Goal: Transaction & Acquisition: Purchase product/service

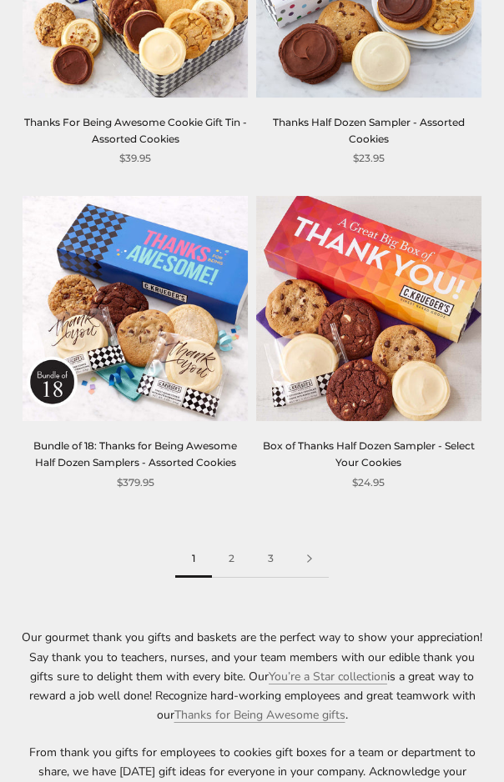
scroll to position [3697, 0]
click at [240, 540] on link "2" at bounding box center [231, 559] width 39 height 38
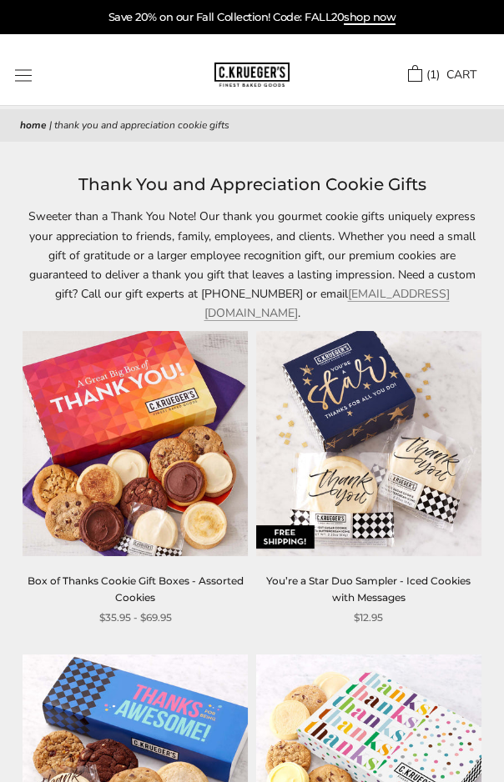
scroll to position [1, 0]
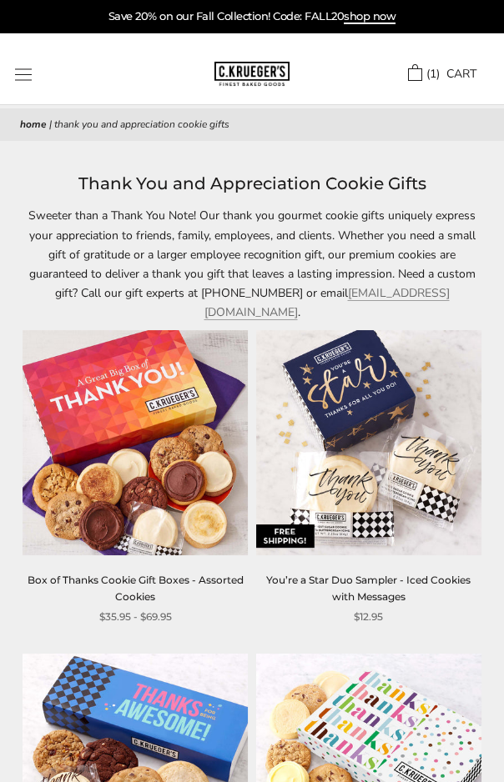
click at [43, 113] on div "Home | Thank You and Appreciation Cookie Gifts" at bounding box center [252, 124] width 504 height 33
click at [63, 68] on div "******" at bounding box center [108, 74] width 187 height 13
click at [80, 76] on div "******" at bounding box center [108, 74] width 187 height 13
click at [258, 75] on img at bounding box center [251, 74] width 75 height 24
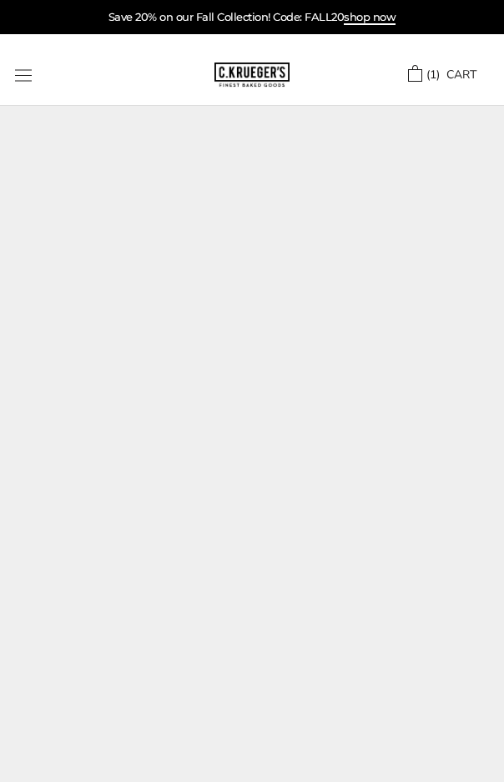
click at [84, 268] on img at bounding box center [252, 484] width 504 height 756
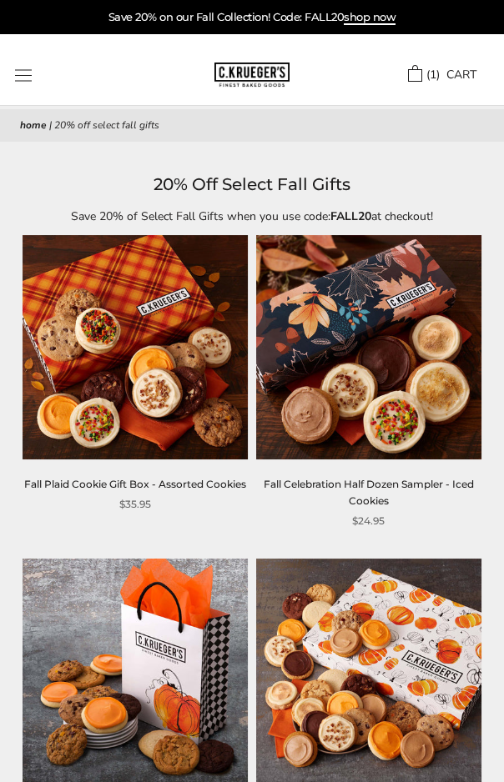
click at [32, 69] on button "Open navigation" at bounding box center [23, 75] width 17 height 13
click at [68, 79] on div "******" at bounding box center [108, 75] width 187 height 13
click at [143, 88] on div "****** TRY US! Sign In ( 1 ) CART ( 1 ) CART Bestsellers Fall ALL Fall Gifts NE…" at bounding box center [252, 69] width 504 height 71
click at [260, 118] on nav "Home | 20% Off Select Fall Gifts" at bounding box center [252, 126] width 464 height 17
click at [298, 202] on header "20% Off Select Fall Gifts Save 20% of Select Fall Gifts when you use code: FALL…" at bounding box center [252, 198] width 504 height 55
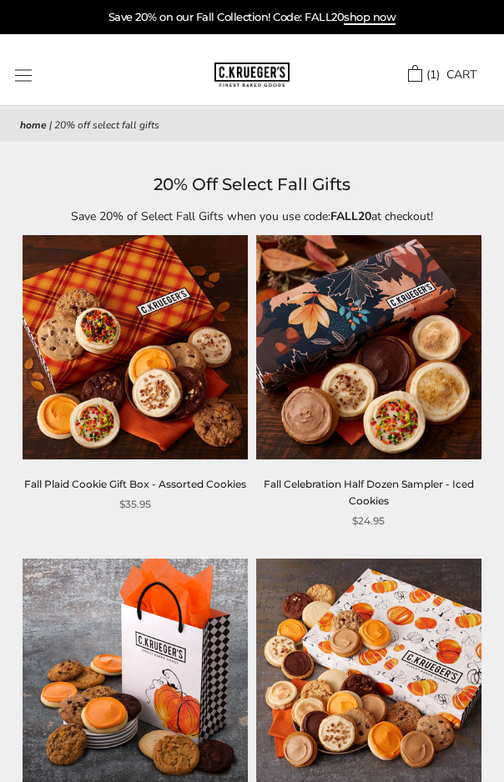
click at [408, 68] on link "( 1 ) CART" at bounding box center [442, 75] width 68 height 17
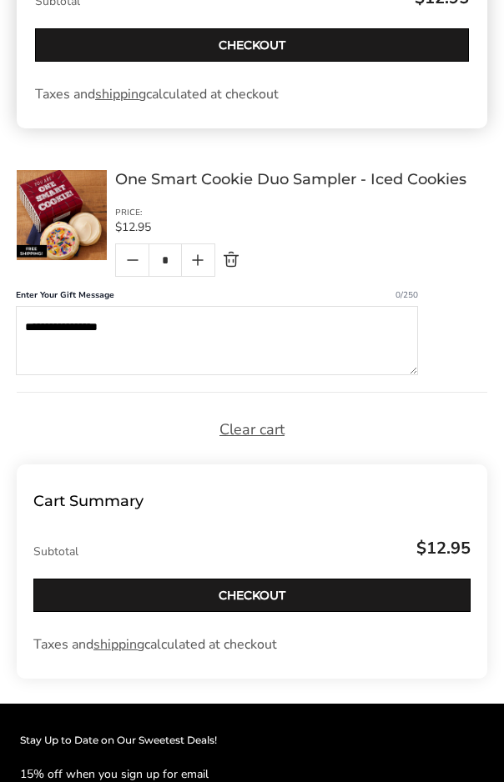
scroll to position [212, 0]
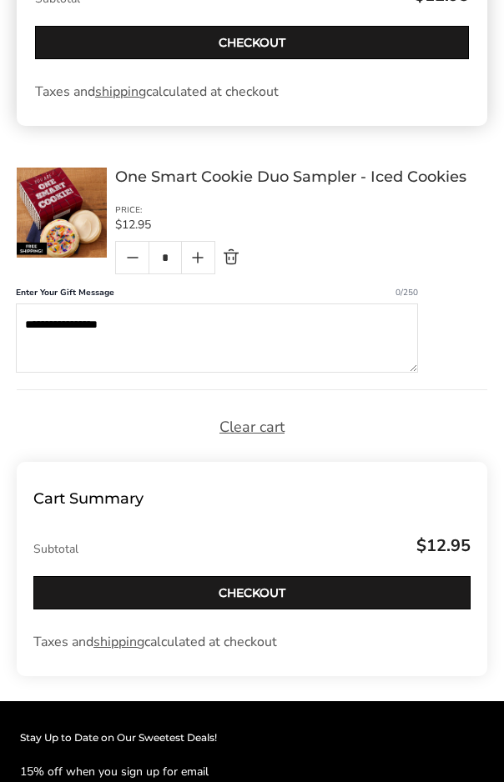
click at [265, 586] on link "Checkout" at bounding box center [251, 592] width 437 height 33
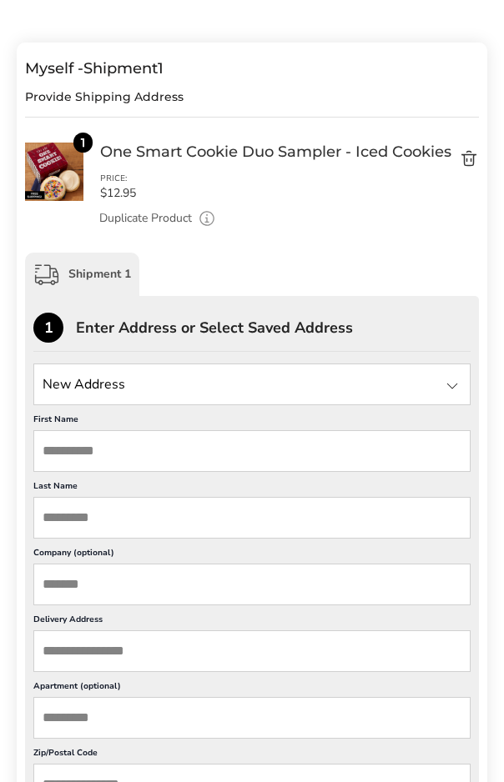
scroll to position [105, 0]
click at [58, 380] on input "State" at bounding box center [251, 384] width 437 height 42
type input "**********"
click at [55, 472] on input "First Name" at bounding box center [251, 451] width 437 height 42
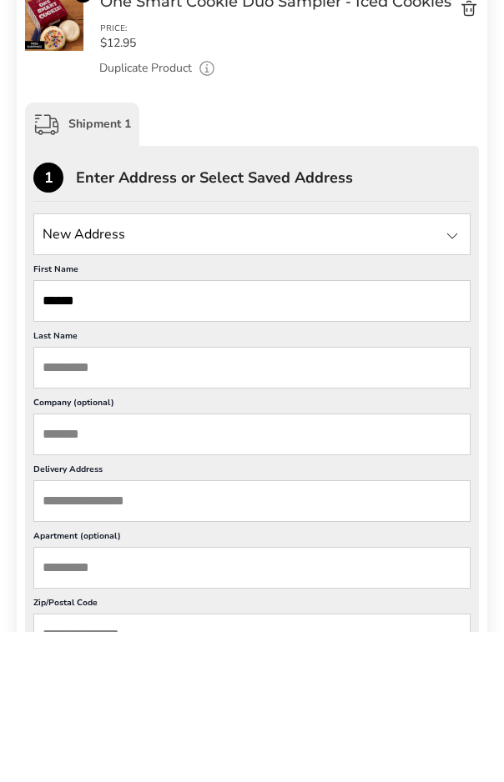
type input "******"
click at [64, 497] on input "Last Name" at bounding box center [251, 518] width 437 height 42
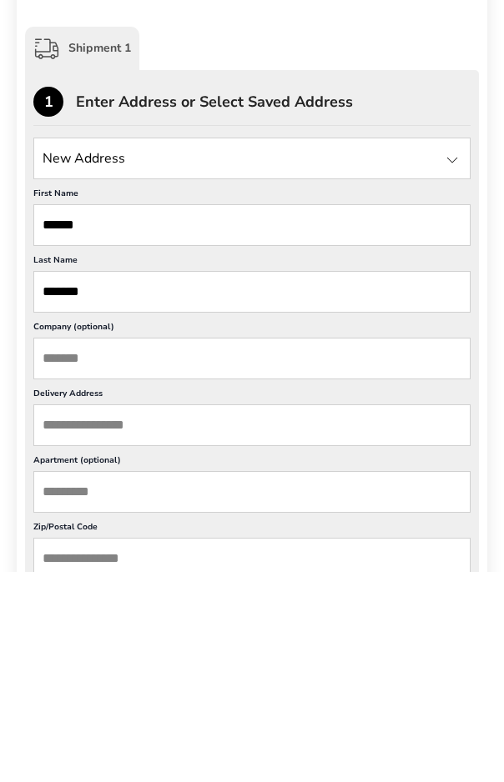
scroll to position [121, 0]
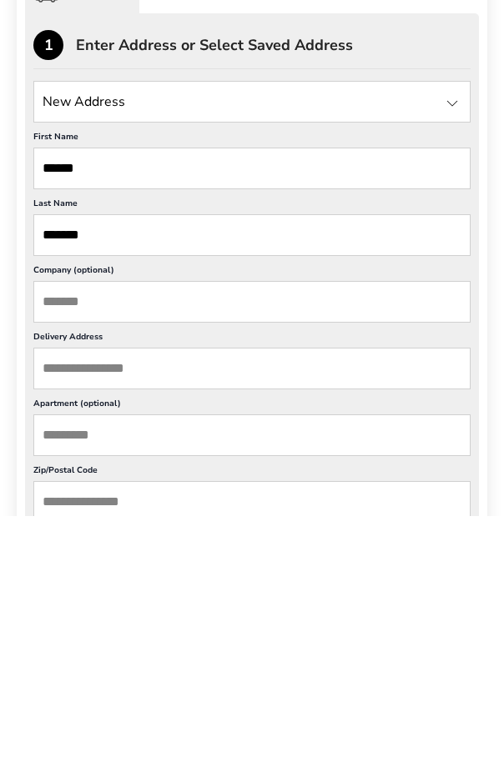
type input "*******"
click at [53, 615] on input "Delivery Address" at bounding box center [251, 636] width 437 height 42
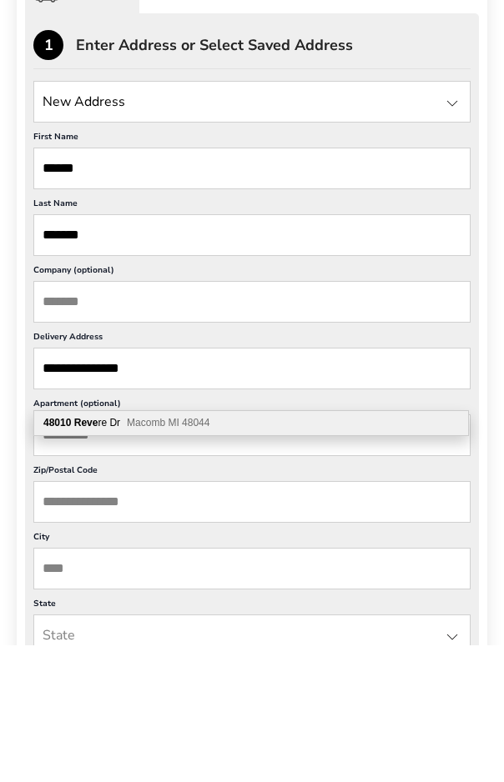
scroll to position [272, 0]
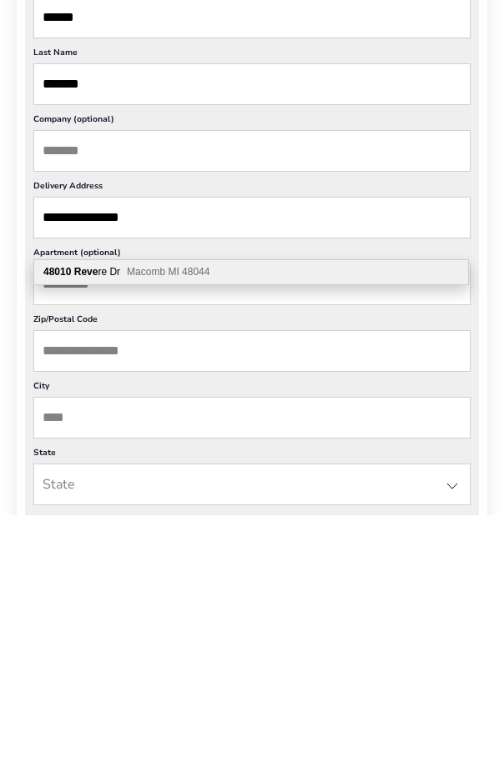
type input "**********"
click at [57, 597] on input "Zip/Postal Code" at bounding box center [251, 618] width 437 height 42
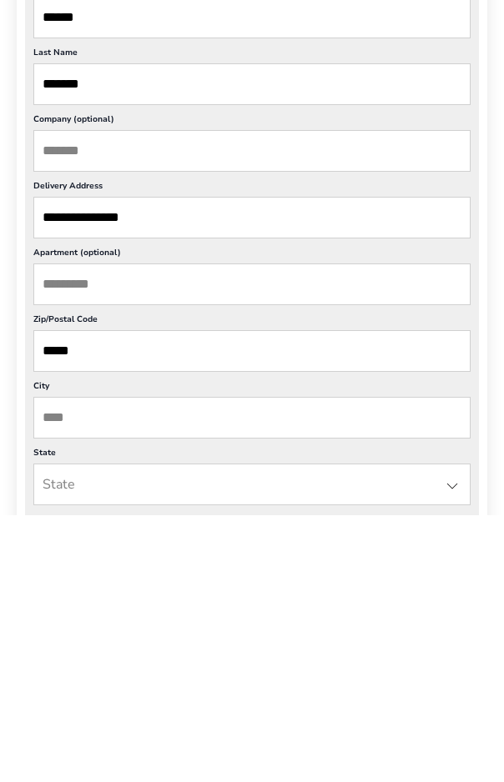
type input "*****"
click at [58, 664] on input "City" at bounding box center [251, 685] width 437 height 42
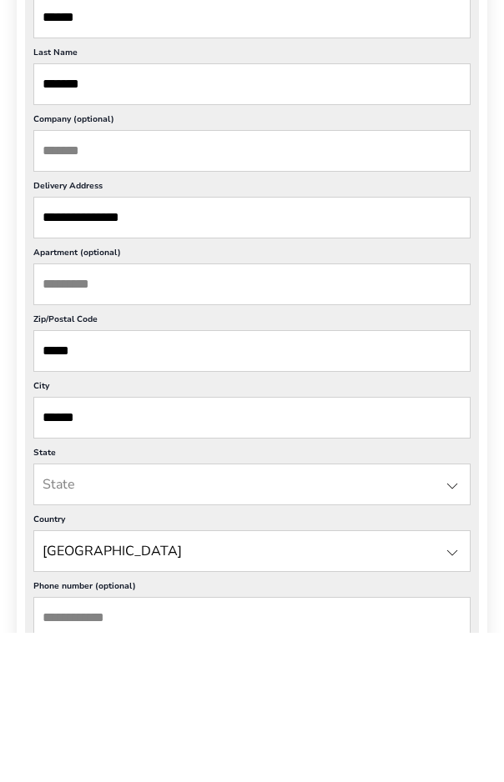
scroll to position [395, 0]
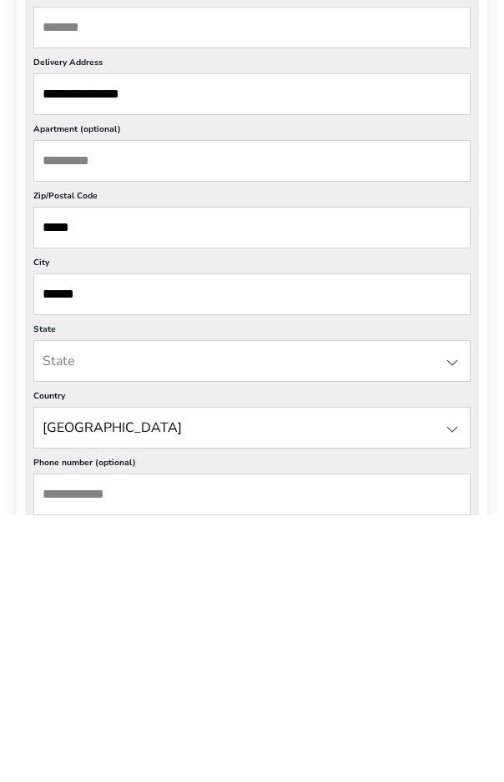
type input "******"
click at [93, 607] on input "State" at bounding box center [251, 628] width 437 height 42
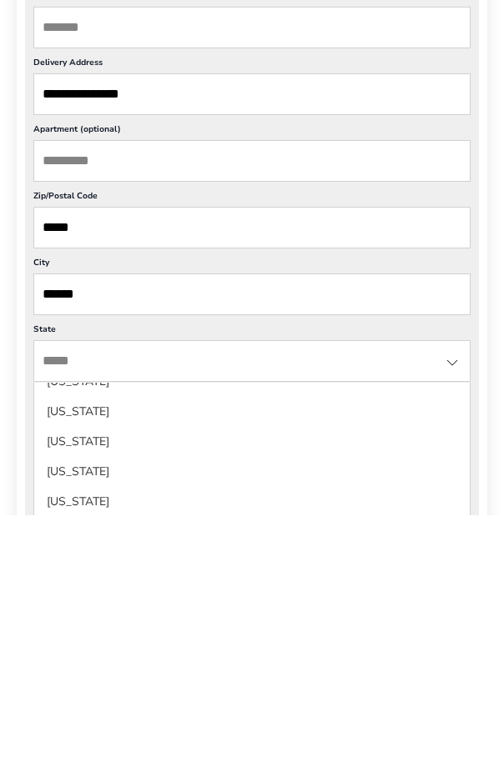
scroll to position [713, 0]
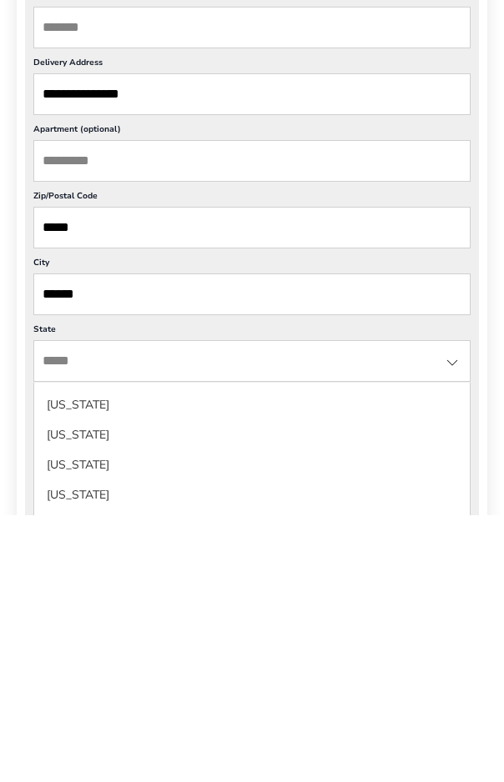
click at [133, 717] on li "Michigan" at bounding box center [251, 732] width 435 height 30
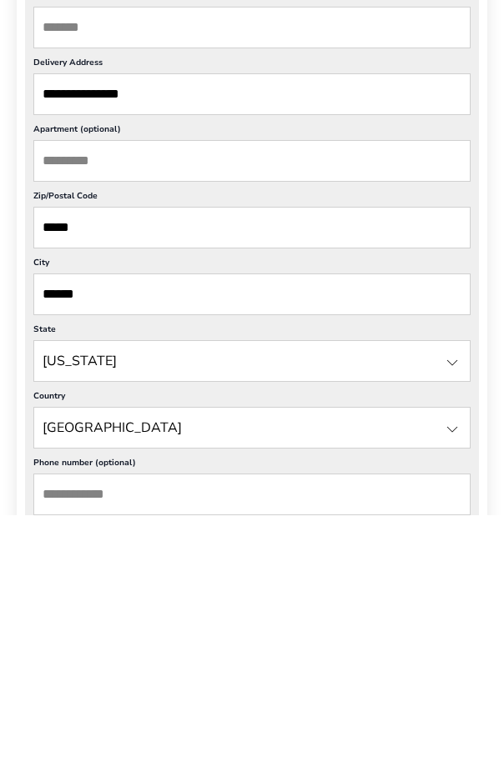
scroll to position [663, 0]
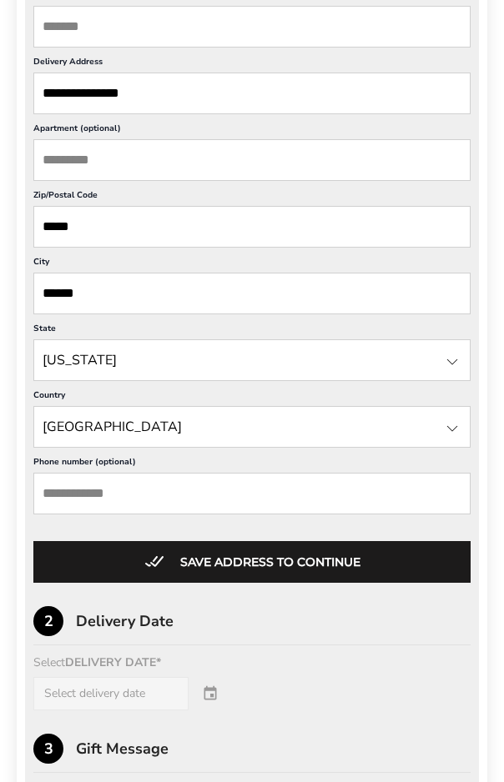
click at [157, 515] on input "Phone number (optional)" at bounding box center [251, 494] width 437 height 42
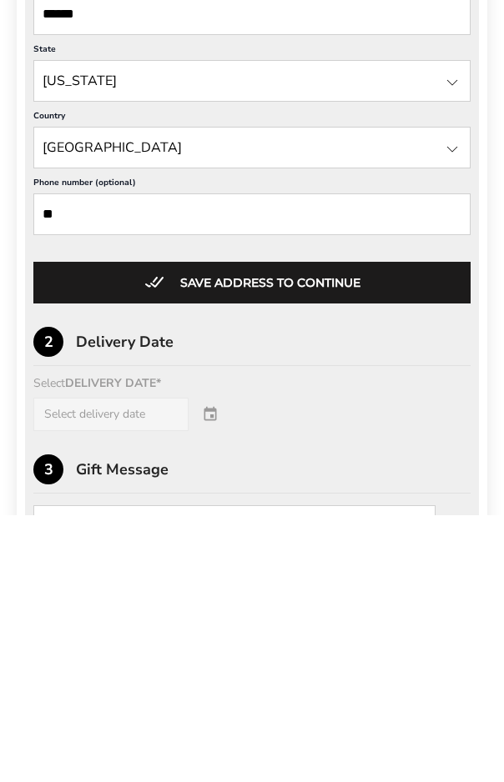
type input "*"
type input "**********"
click at [283, 529] on button "Save address to continue" at bounding box center [251, 550] width 437 height 42
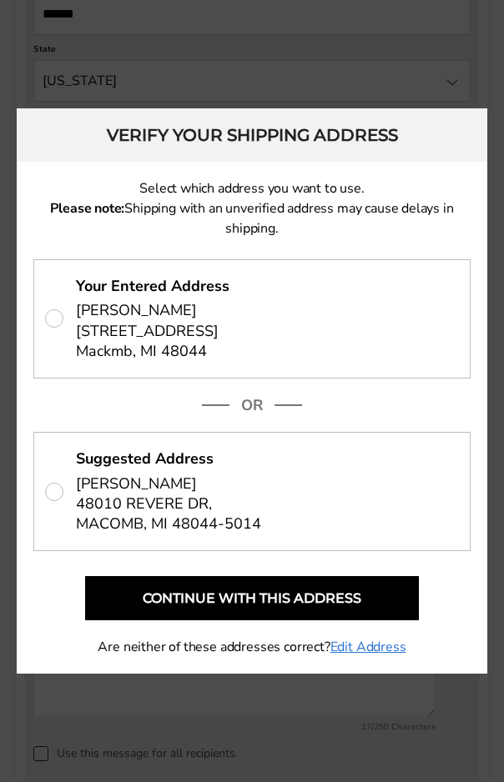
click at [259, 603] on button "Continue with this address" at bounding box center [252, 598] width 334 height 44
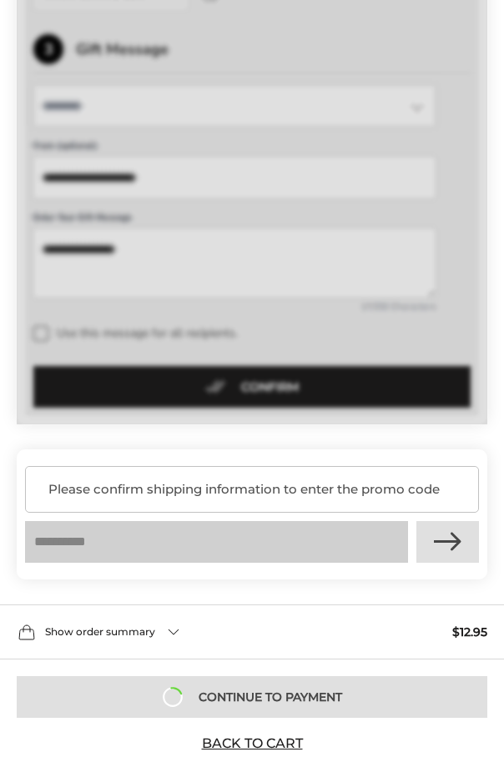
scroll to position [593, 0]
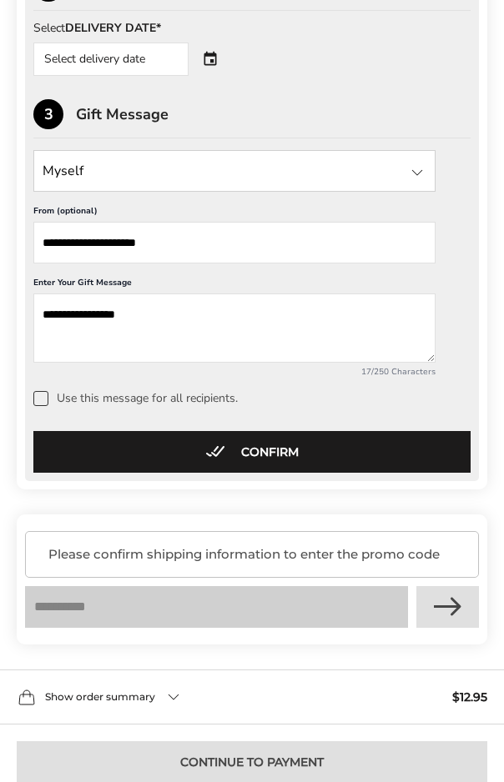
click at [37, 415] on div "**********" at bounding box center [252, 144] width 454 height 672
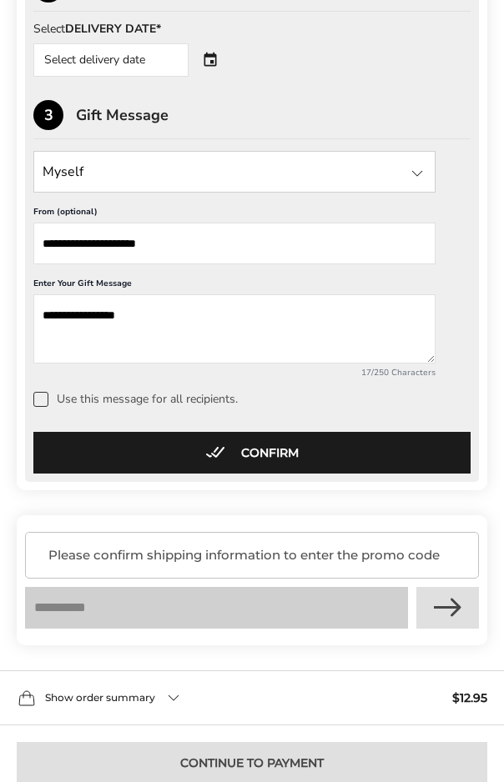
click at [36, 407] on span at bounding box center [40, 399] width 15 height 15
click at [266, 468] on button "Confirm" at bounding box center [251, 453] width 437 height 42
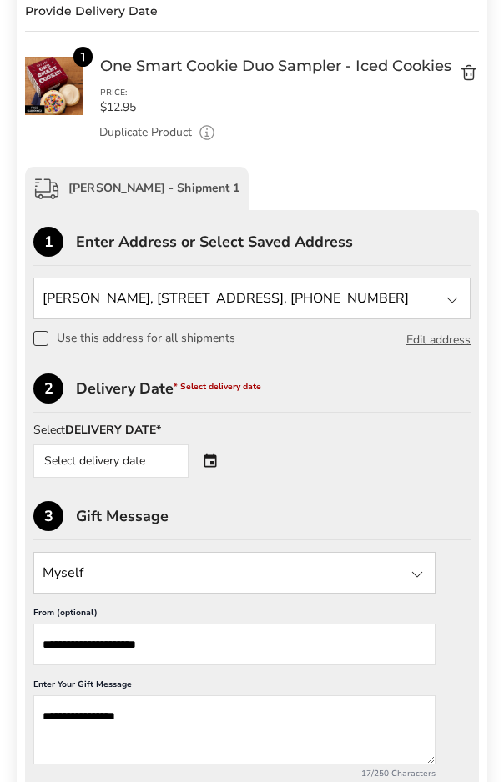
scroll to position [191, 0]
click at [36, 338] on span at bounding box center [40, 338] width 15 height 15
click at [212, 465] on div "Select delivery date" at bounding box center [134, 461] width 202 height 33
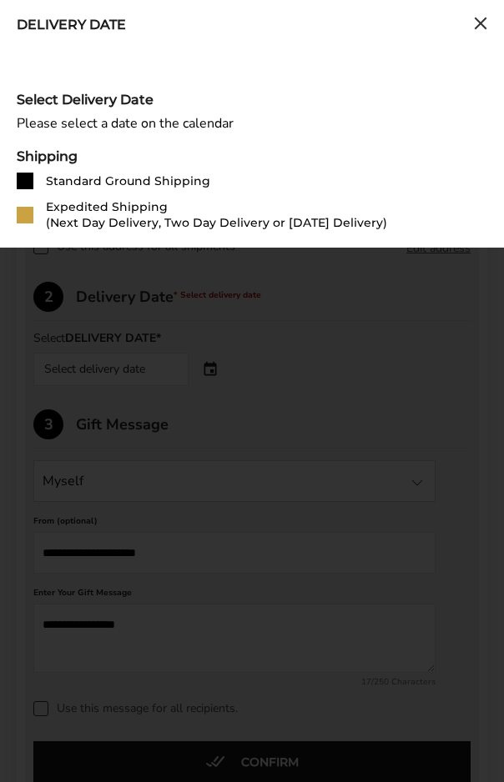
scroll to position [291, 0]
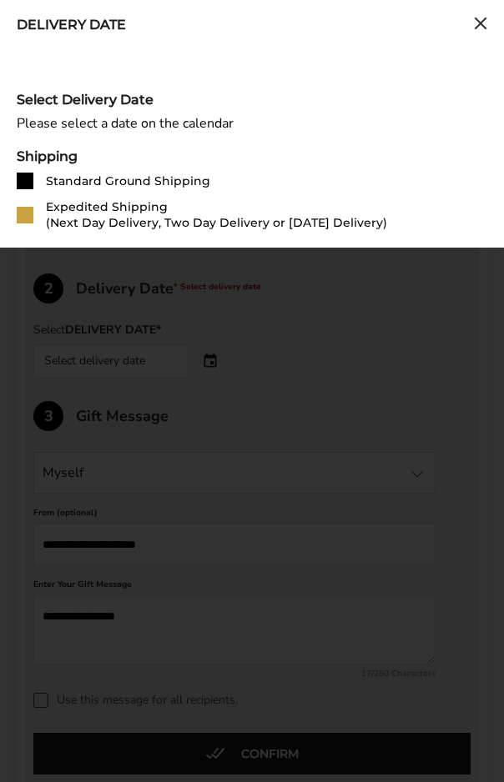
click at [431, 425] on div "Delivery Date Select Delivery Date Please select a date on the calendar Shippin…" at bounding box center [252, 391] width 504 height 782
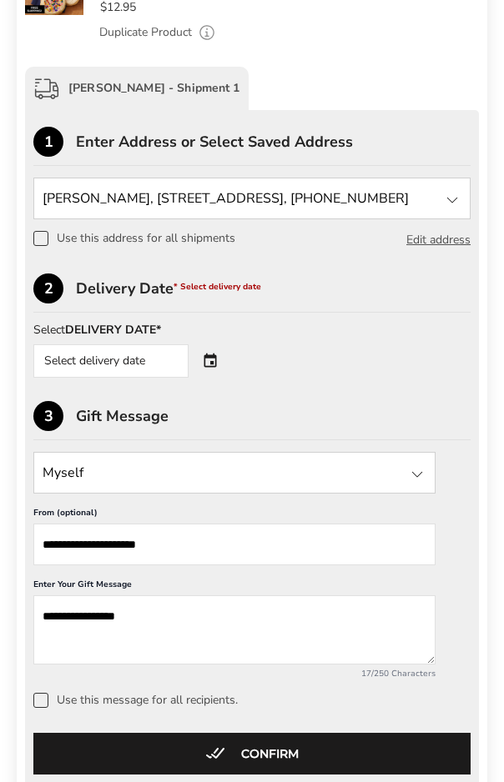
click at [214, 354] on div "Select delivery date" at bounding box center [134, 360] width 202 height 33
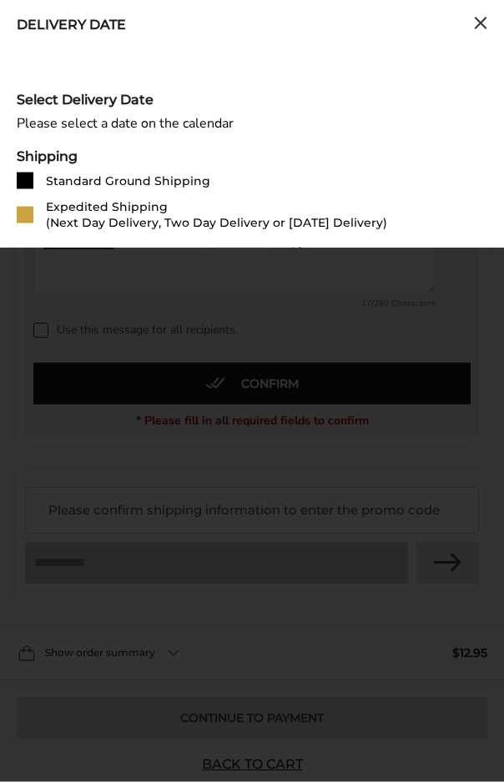
scroll to position [661, 0]
click at [365, 364] on div "Delivery Date Select Delivery Date Please select a date on the calendar Shippin…" at bounding box center [252, 391] width 504 height 782
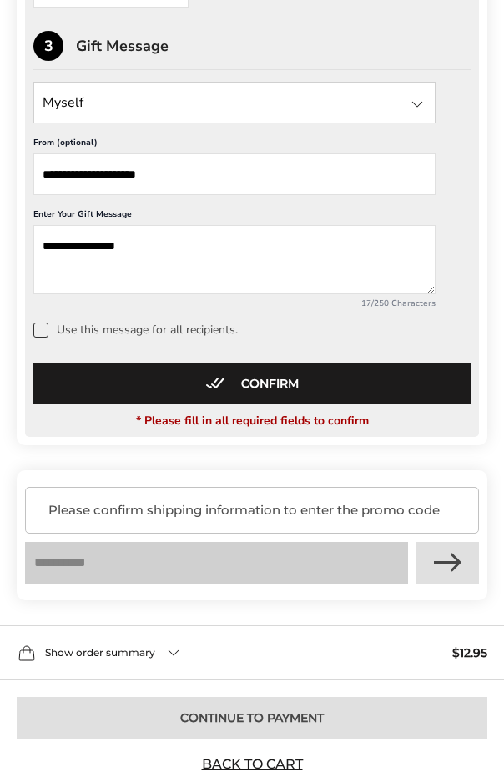
click at [365, 364] on div "**********" at bounding box center [252, 88] width 454 height 696
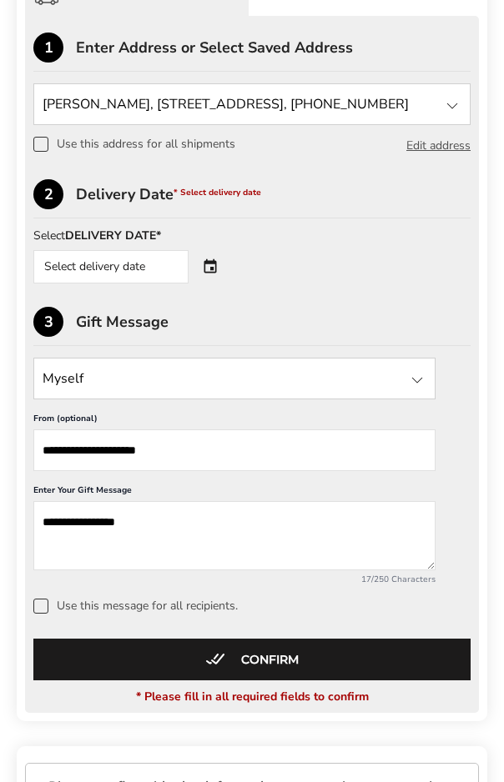
scroll to position [385, 0]
click at [82, 237] on strong "DELIVERY DATE*" at bounding box center [113, 236] width 96 height 16
click at [83, 284] on div "Select delivery date" at bounding box center [110, 266] width 155 height 33
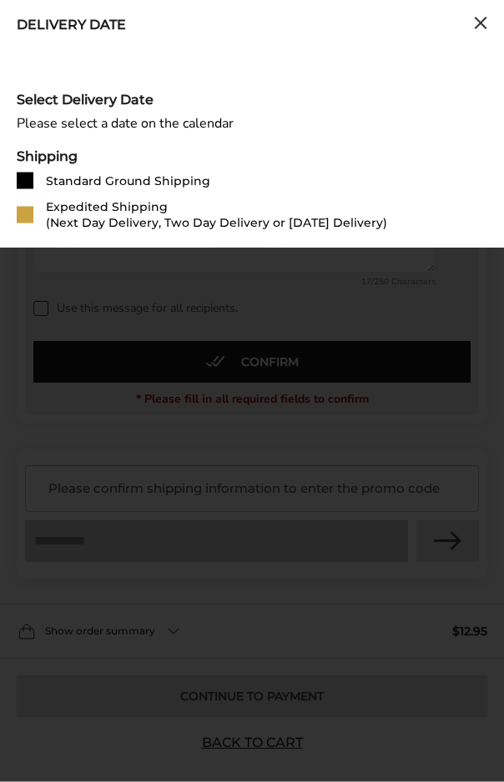
scroll to position [689, 0]
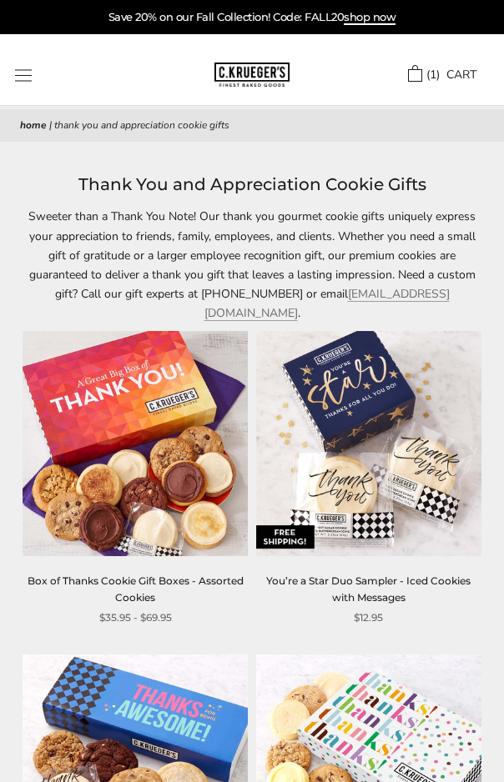
click at [463, 8] on p "Save 20% on our Fall Collection! Code: FALL20 shop now" at bounding box center [252, 17] width 504 height 18
click at [471, 34] on div "****** TRY US! Sign In ( 1 ) CART ( 1 ) CART Bestsellers Fall ALL Fall Gifts NE…" at bounding box center [252, 69] width 504 height 71
click at [408, 77] on link "( 1 ) CART" at bounding box center [442, 75] width 68 height 17
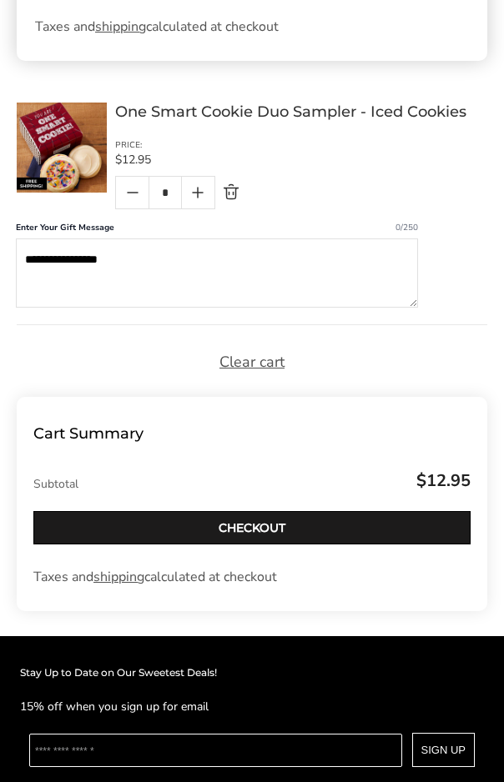
scroll to position [277, 0]
click at [467, 591] on footer "Cart Summary Subtotal $12.95 Keep shopping Checkout shipping" at bounding box center [252, 504] width 470 height 214
click at [273, 525] on link "Checkout" at bounding box center [251, 527] width 437 height 33
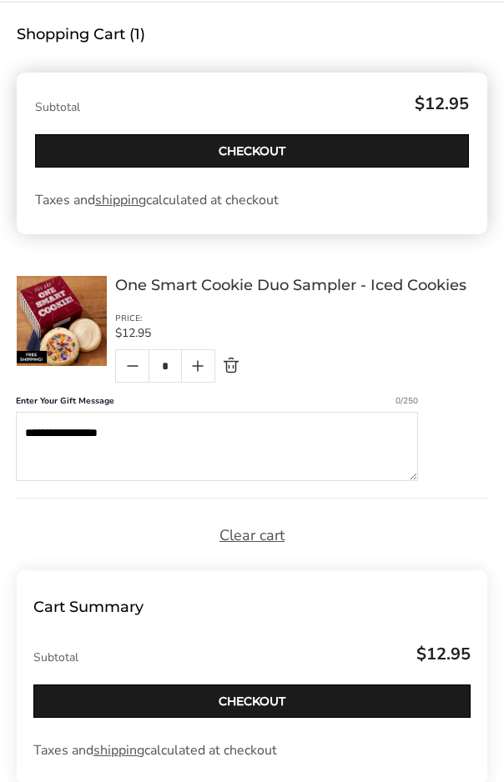
scroll to position [0, 0]
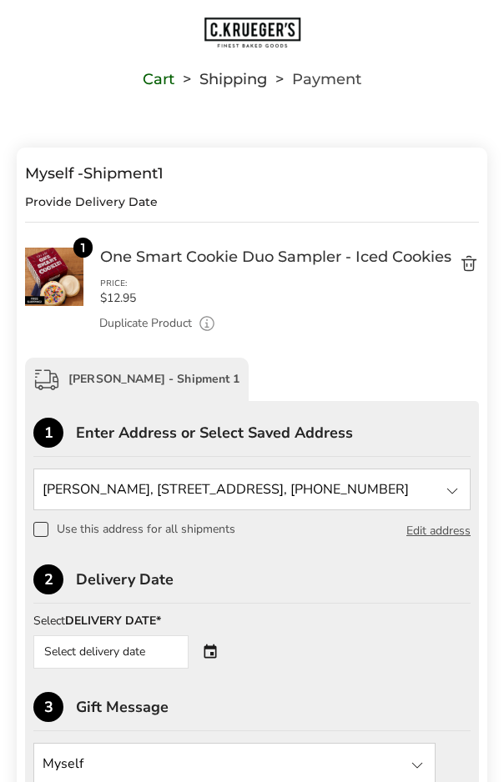
click at [125, 221] on div "Myself - Shipment 1 Provide Delivery Date" at bounding box center [252, 193] width 454 height 58
click at [136, 207] on div "Provide Delivery Date" at bounding box center [252, 202] width 454 height 12
click at [138, 173] on div "Myself - Shipment 1" at bounding box center [252, 173] width 454 height 18
click at [120, 203] on div "Provide Delivery Date" at bounding box center [252, 202] width 454 height 12
click at [54, 213] on div "Myself - Shipment 1 Provide Delivery Date" at bounding box center [252, 193] width 454 height 58
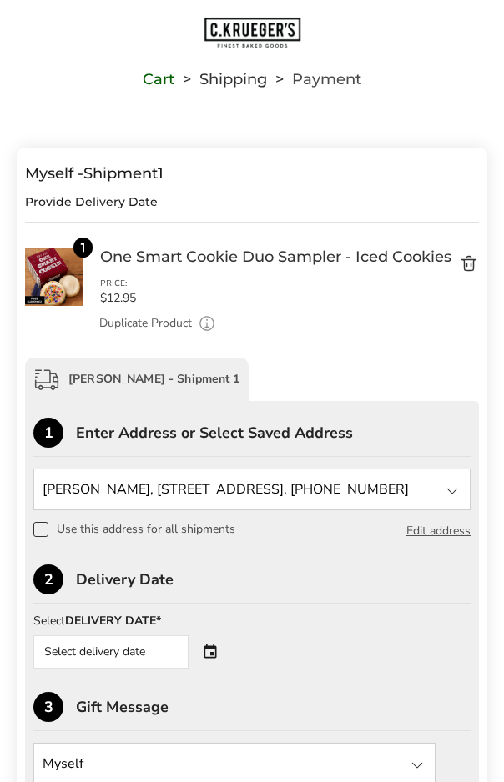
click at [128, 214] on div "Myself - Shipment 1 Provide Delivery Date" at bounding box center [252, 193] width 454 height 58
click at [168, 215] on div "Myself - Shipment 1 Provide Delivery Date" at bounding box center [252, 193] width 454 height 58
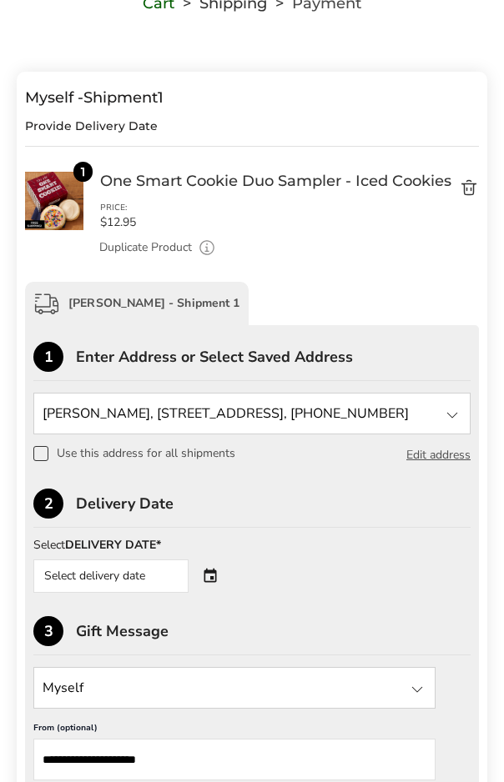
scroll to position [78, 0]
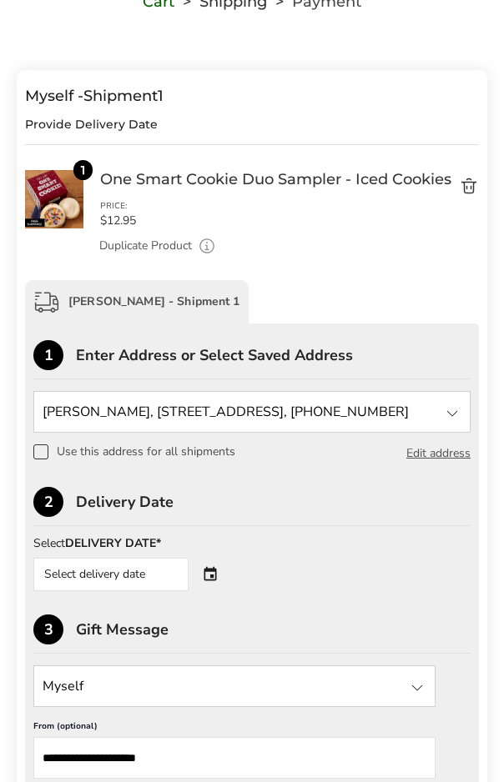
click at [42, 452] on span at bounding box center [40, 452] width 15 height 15
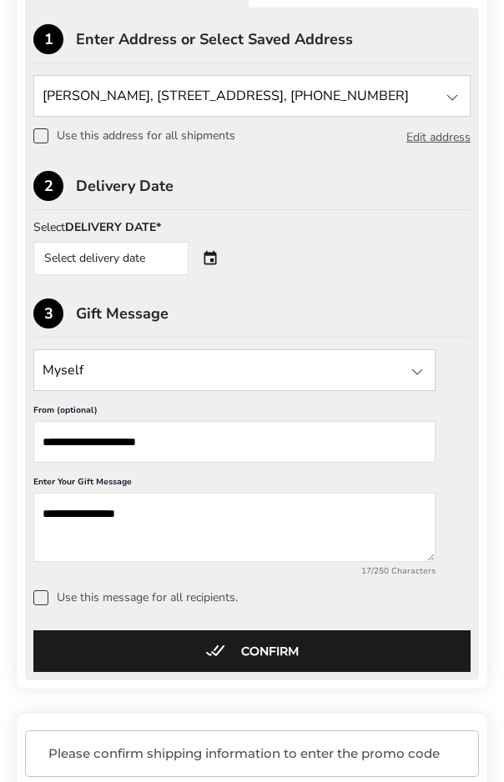
scroll to position [388, 0]
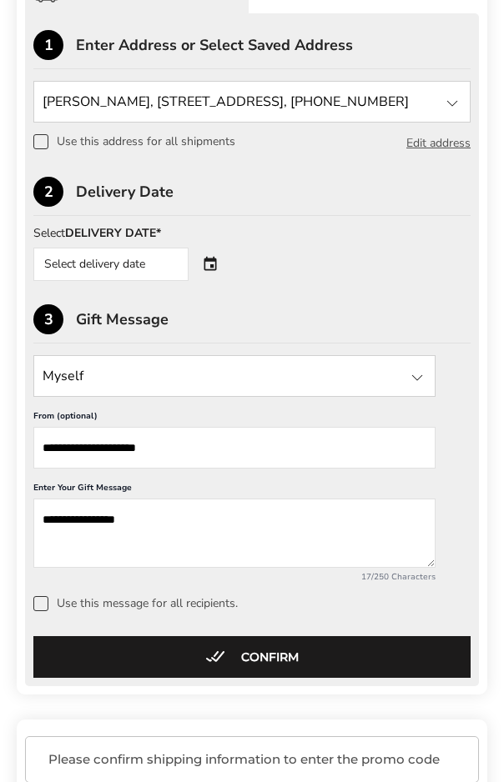
click at [54, 611] on label "Use this message for all recipients." at bounding box center [251, 603] width 437 height 15
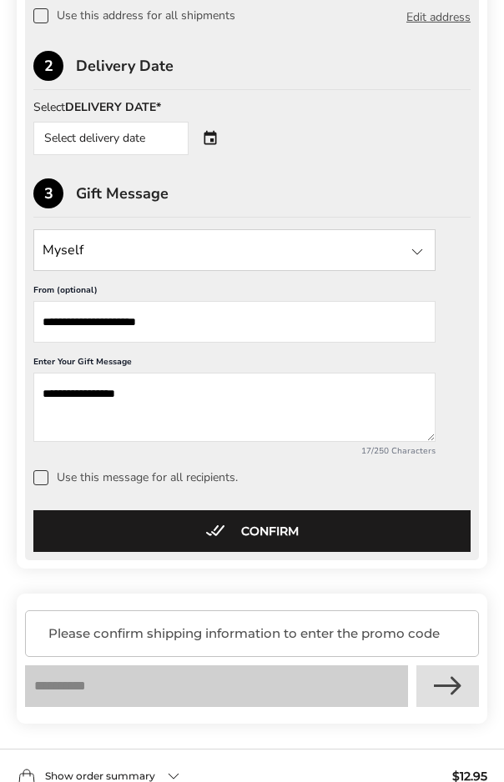
scroll to position [514, 0]
click at [278, 545] on button "Confirm" at bounding box center [251, 531] width 437 height 42
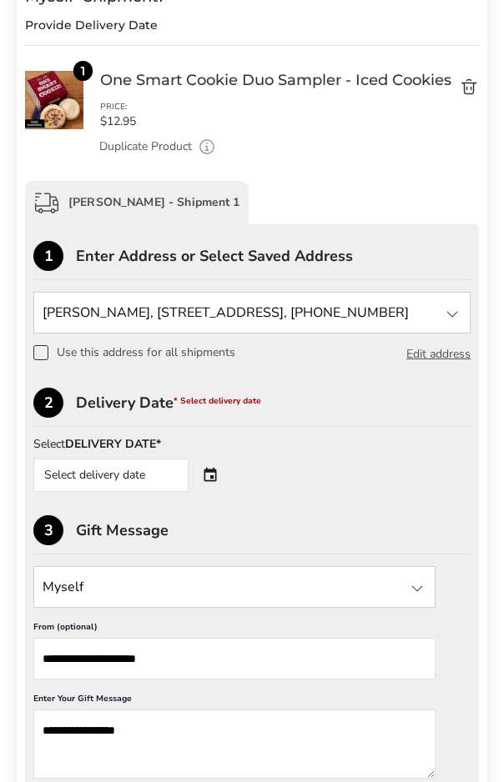
scroll to position [173, 0]
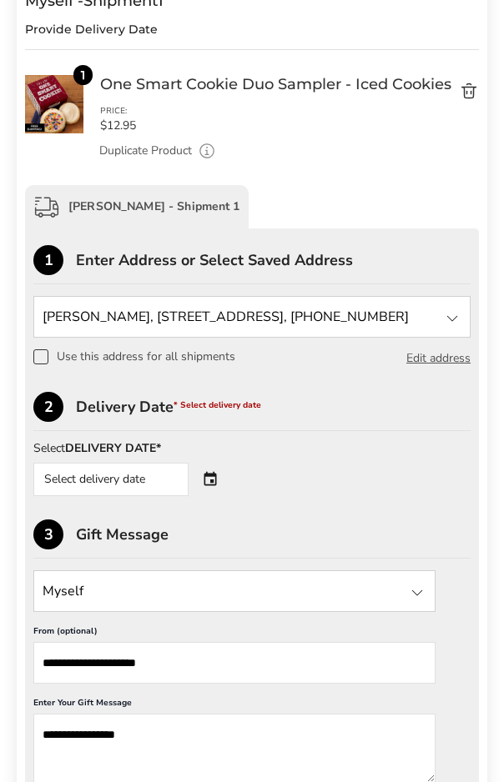
click at [216, 478] on div "Select delivery date" at bounding box center [134, 479] width 202 height 33
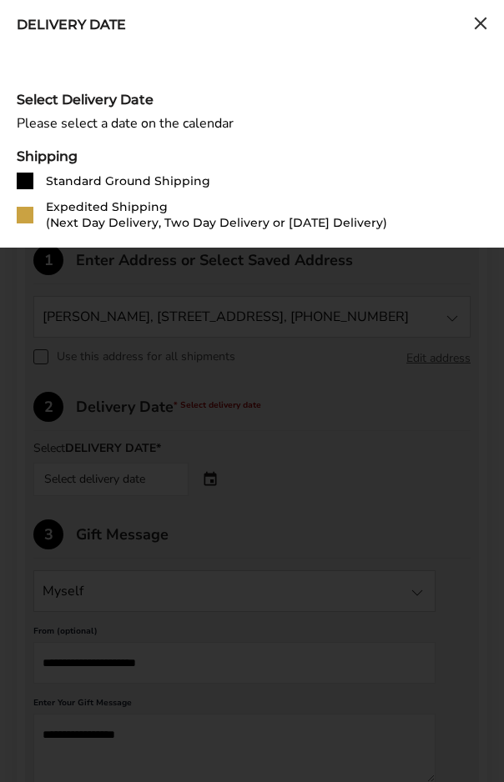
click at [182, 176] on div "Standard Ground Shipping" at bounding box center [128, 181] width 164 height 16
click at [186, 177] on div "Standard Ground Shipping" at bounding box center [128, 181] width 164 height 16
click at [226, 116] on div "Please select a date on the calendar" at bounding box center [252, 124] width 470 height 16
click at [182, 132] on div "Please select a date on the calendar" at bounding box center [252, 124] width 470 height 16
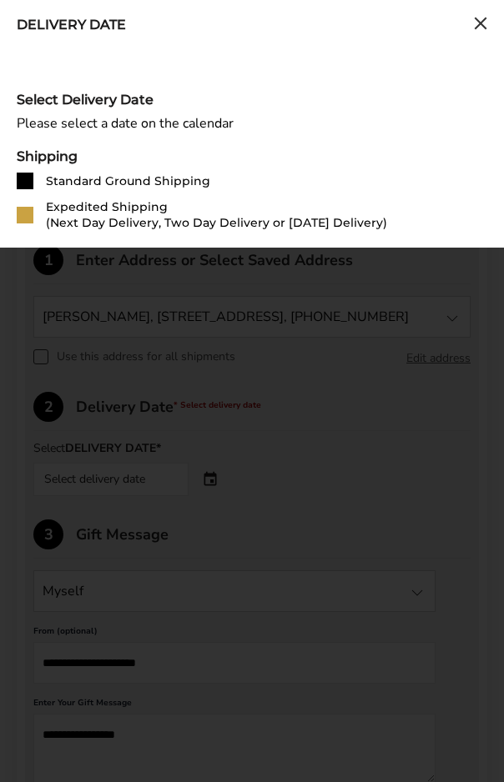
click at [184, 121] on div "Please select a date on the calendar" at bounding box center [252, 124] width 470 height 16
click at [183, 121] on div "Please select a date on the calendar" at bounding box center [252, 124] width 470 height 16
click at [193, 122] on div "Please select a date on the calendar" at bounding box center [252, 124] width 470 height 16
click at [199, 120] on div "Please select a date on the calendar" at bounding box center [252, 124] width 470 height 16
click at [206, 124] on div "Please select a date on the calendar" at bounding box center [252, 124] width 470 height 16
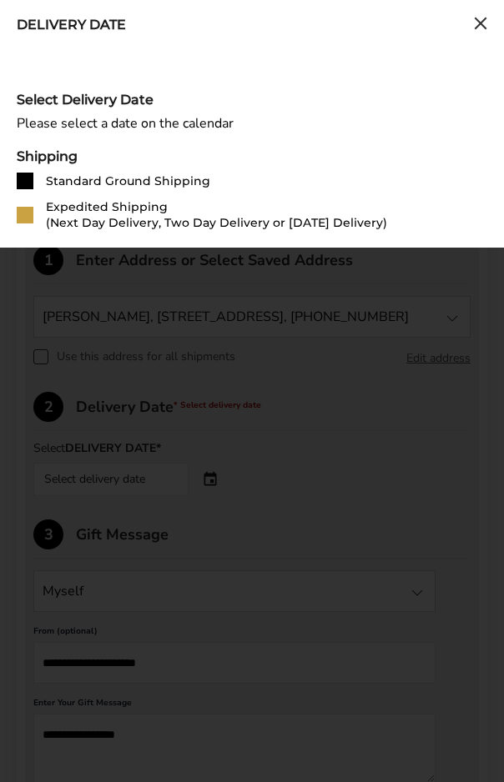
click at [200, 126] on div "Please select a date on the calendar" at bounding box center [252, 124] width 470 height 16
click at [57, 148] on div "Shipping" at bounding box center [252, 156] width 470 height 16
click at [121, 170] on div "Shipping Standard Ground Shipping Expedited Shipping (Next Day Delivery, Two Da…" at bounding box center [252, 189] width 470 height 83
click at [121, 169] on div "Shipping Standard Ground Shipping Expedited Shipping (Next Day Delivery, Two Da…" at bounding box center [252, 189] width 470 height 83
click at [203, 186] on div "Standard Ground Shipping" at bounding box center [128, 181] width 164 height 16
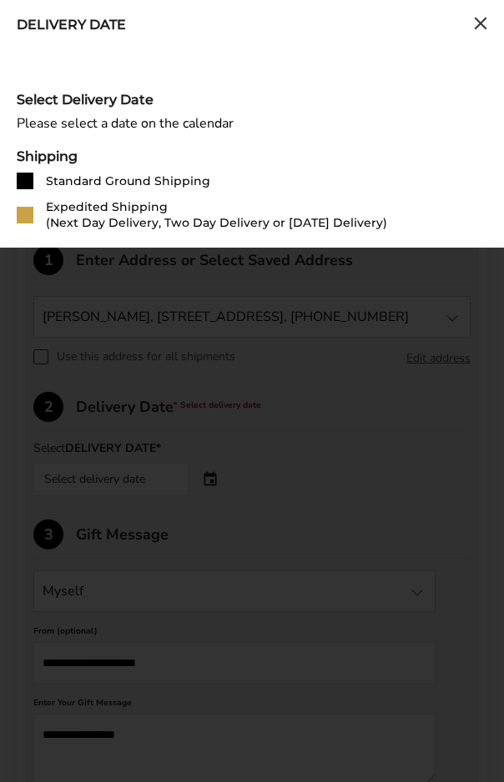
click at [177, 129] on div "Please select a date on the calendar" at bounding box center [252, 124] width 470 height 16
click at [176, 128] on div "Please select a date on the calendar" at bounding box center [252, 124] width 470 height 16
click at [173, 133] on div "Select Delivery Date Please select a date on the calendar Shipping Standard Gro…" at bounding box center [252, 161] width 470 height 139
click at [203, 122] on div "Please select a date on the calendar" at bounding box center [252, 124] width 470 height 16
click at [221, 117] on div "Please select a date on the calendar" at bounding box center [252, 124] width 470 height 16
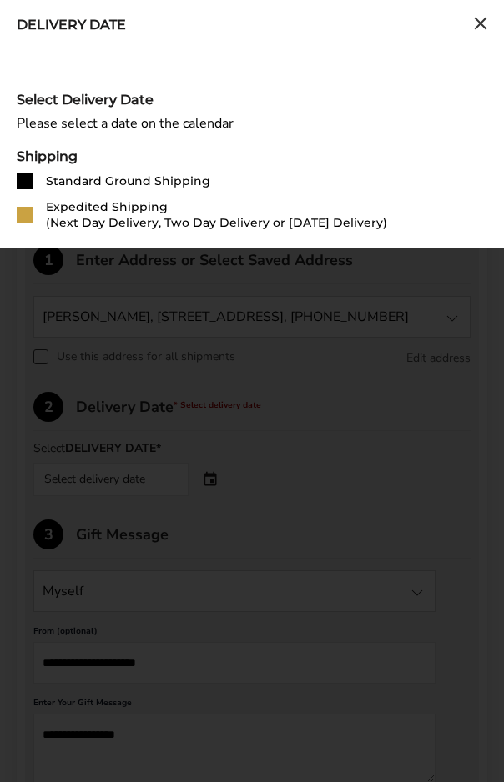
click at [383, 338] on div "Delivery Date Select Delivery Date Please select a date on the calendar Shippin…" at bounding box center [252, 391] width 504 height 782
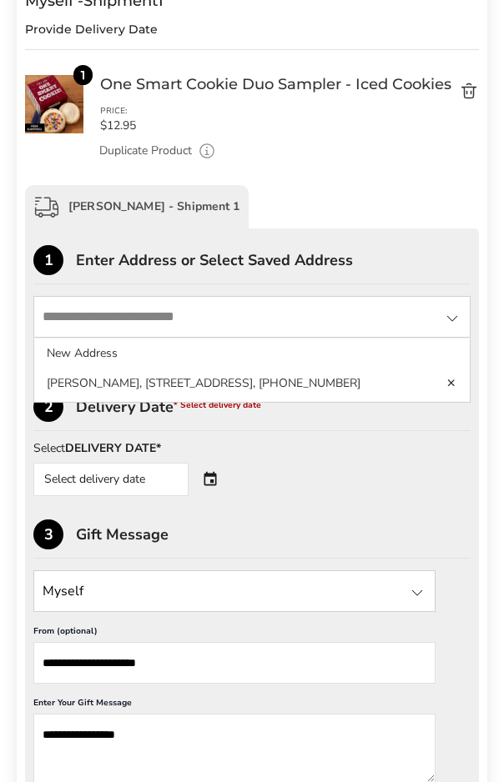
click at [213, 485] on div "Select delivery date" at bounding box center [134, 479] width 202 height 33
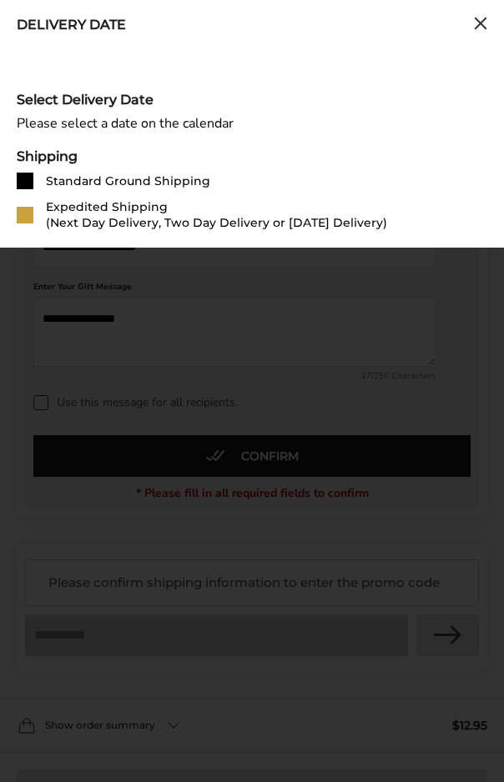
click at [402, 563] on div "Delivery Date Select Delivery Date Please select a date on the calendar Shippin…" at bounding box center [252, 391] width 504 height 782
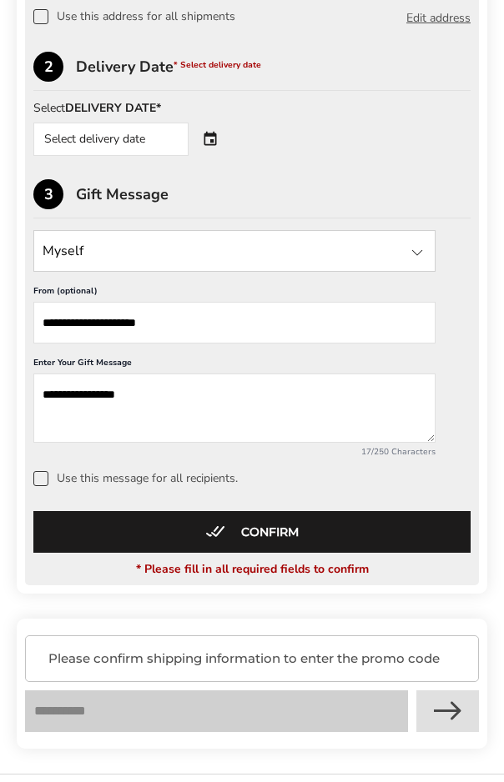
scroll to position [500, 0]
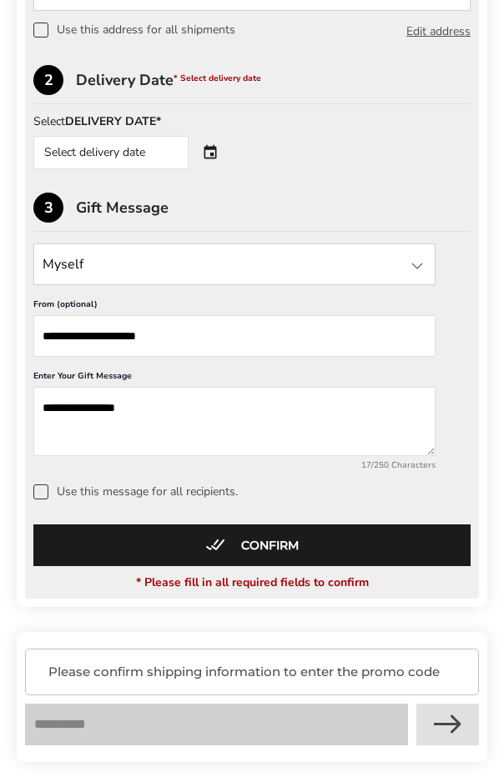
click at [216, 159] on div "Select delivery date" at bounding box center [134, 152] width 202 height 33
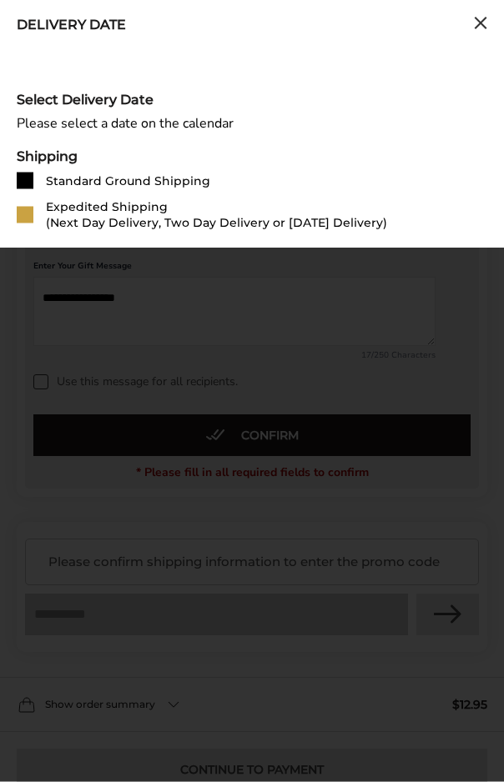
scroll to position [689, 0]
